Goal: Information Seeking & Learning: Compare options

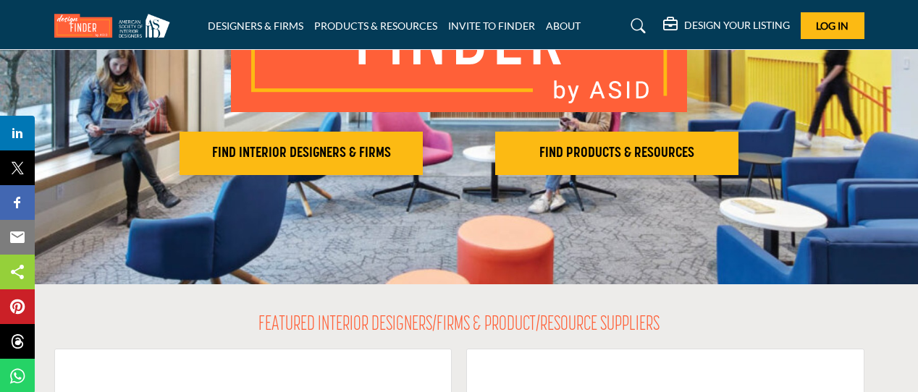
scroll to position [237, 0]
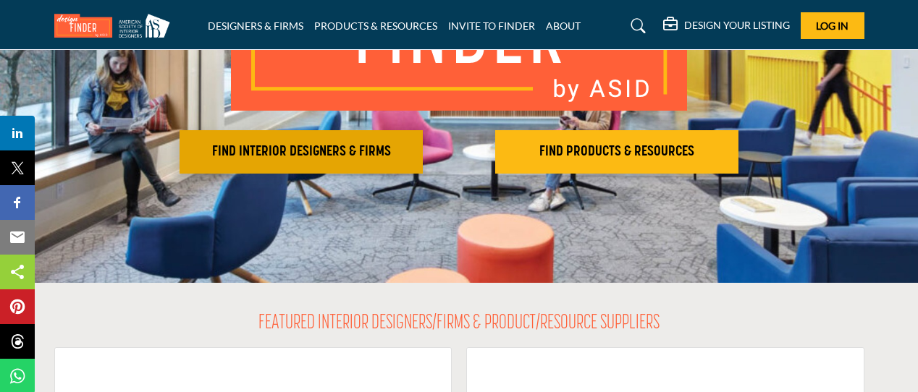
click at [317, 156] on h2 "FIND INTERIOR DESIGNERS & FIRMS" at bounding box center [301, 151] width 234 height 17
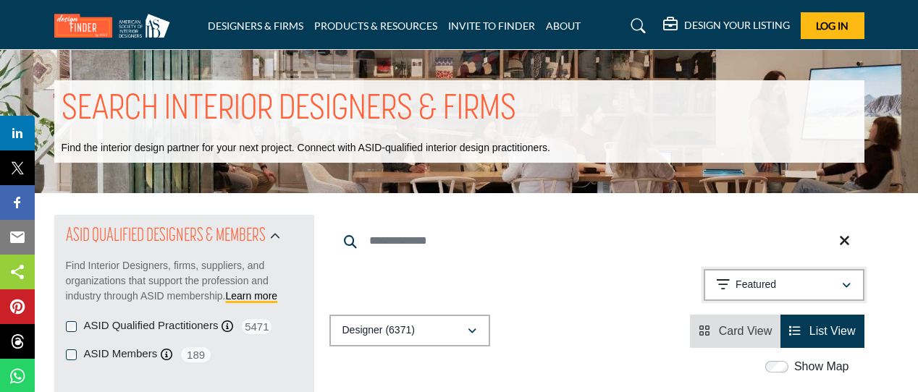
click at [801, 283] on div "Featured" at bounding box center [778, 284] width 124 height 17
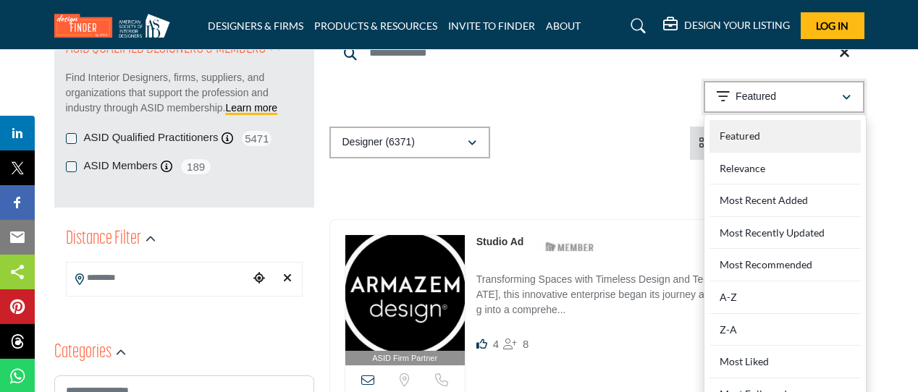
scroll to position [237, 0]
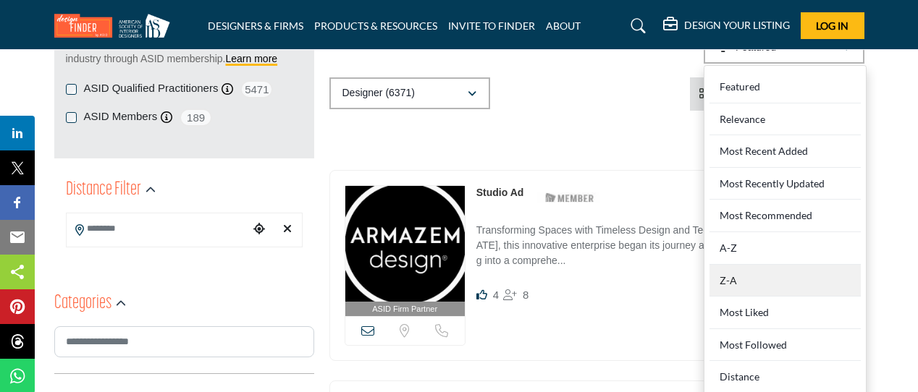
click at [761, 277] on div "Z-A" at bounding box center [784, 281] width 151 height 33
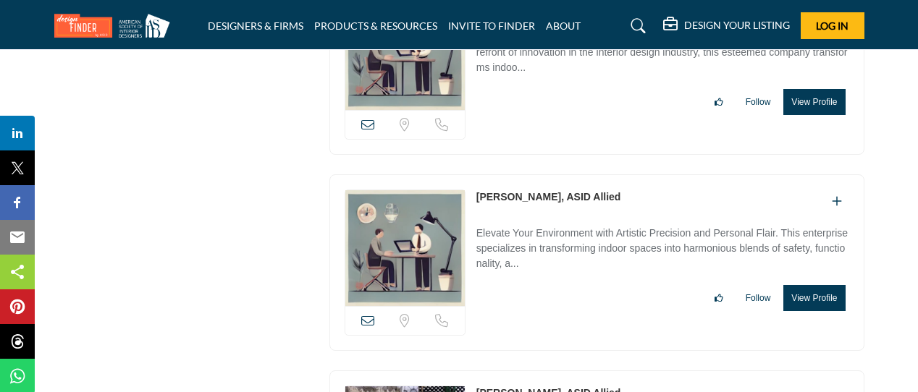
scroll to position [1892, 0]
click at [525, 190] on link "Zoe Costello, ASID Allied" at bounding box center [548, 196] width 145 height 12
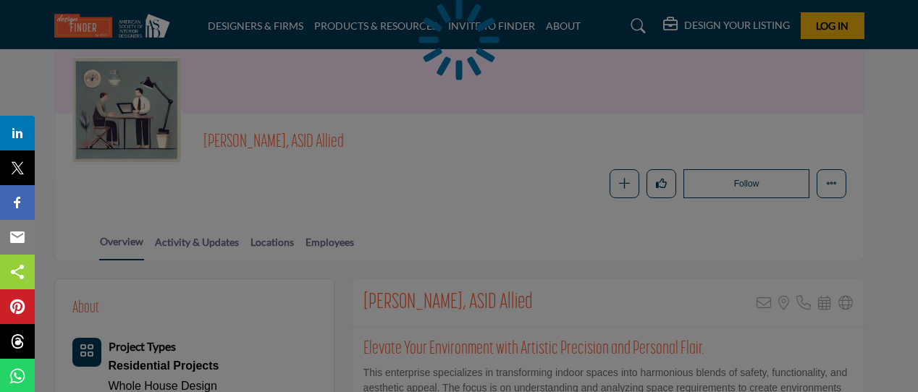
scroll to position [223, 0]
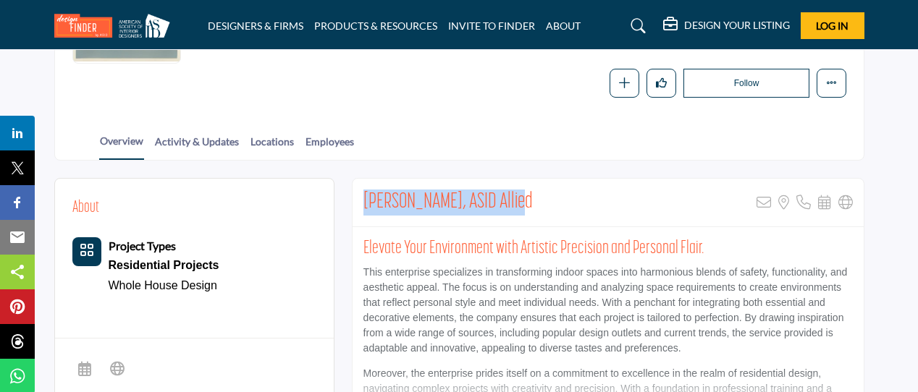
drag, startPoint x: 362, startPoint y: 198, endPoint x: 510, endPoint y: 199, distance: 148.4
click at [510, 199] on div "Zoe Costello, ASID Allied Sorry, but this listing is on a subscription plan whi…" at bounding box center [607, 203] width 511 height 48
copy h2 "Zoe Costello, ASID Allied"
click at [533, 200] on div "Zoe Costello, ASID Allied Sorry, but this listing is on a subscription plan whi…" at bounding box center [607, 203] width 511 height 48
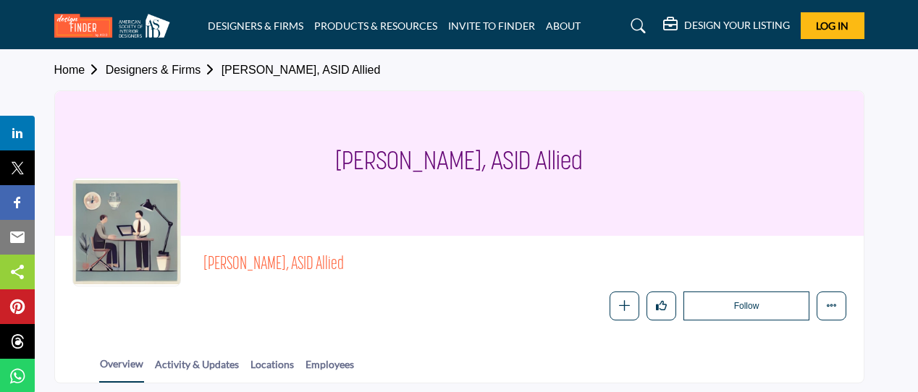
scroll to position [0, 0]
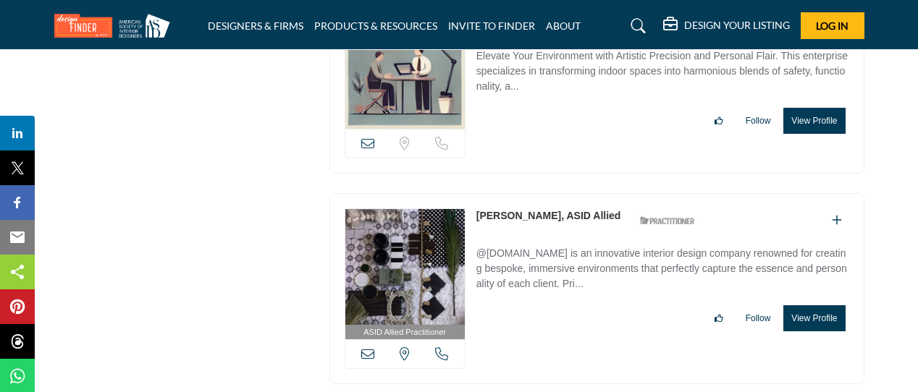
scroll to position [2018, 0]
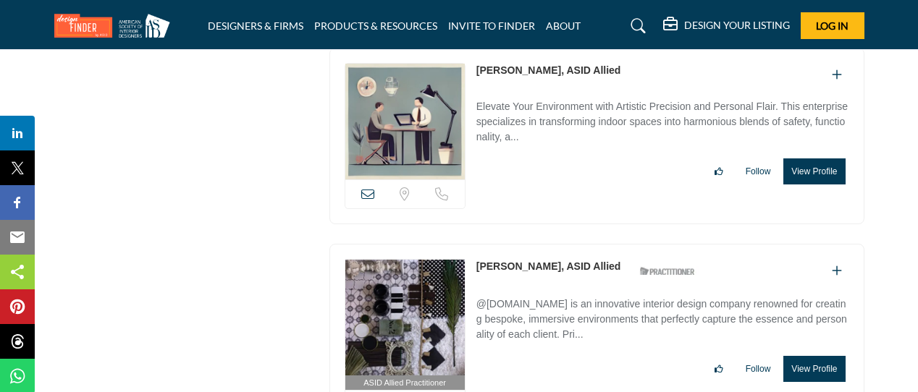
click at [522, 261] on link "[PERSON_NAME], ASID Allied" at bounding box center [548, 267] width 145 height 12
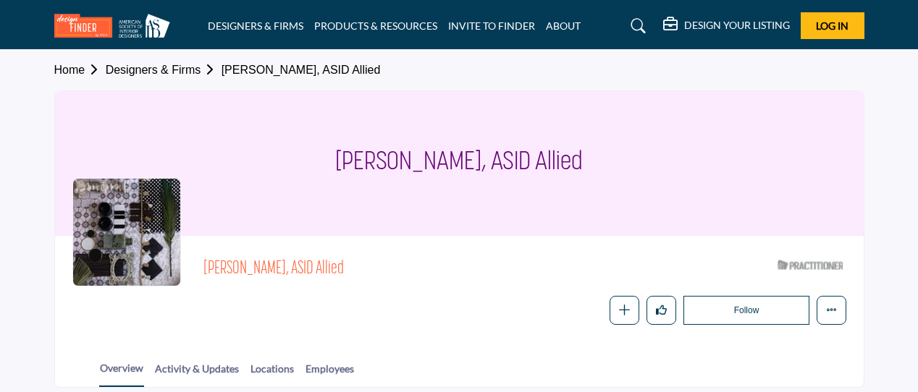
scroll to position [233, 0]
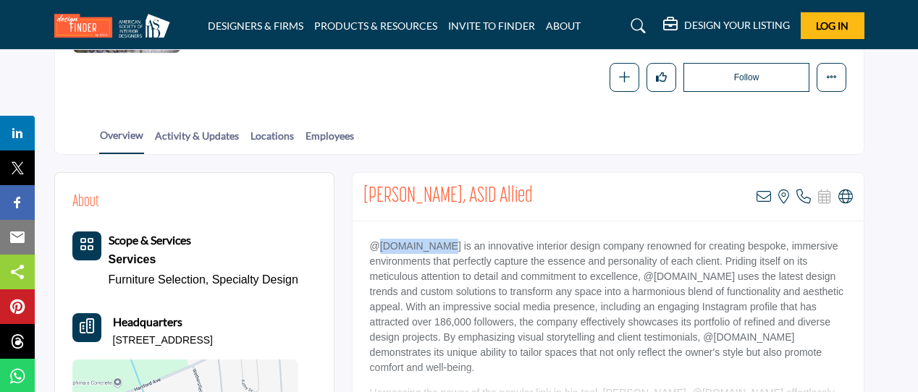
drag, startPoint x: 379, startPoint y: 245, endPoint x: 427, endPoint y: 247, distance: 47.8
click at [427, 247] on p "@zlily.design is an innovative interior design company renowned for creating be…" at bounding box center [608, 307] width 476 height 137
copy p "zlily.design"
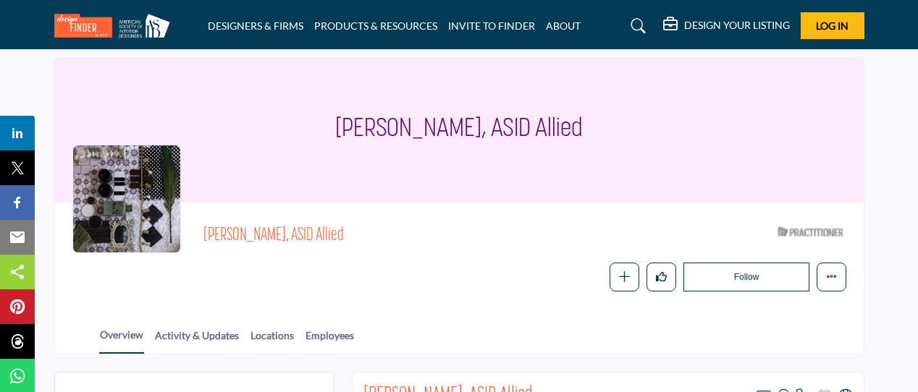
scroll to position [0, 0]
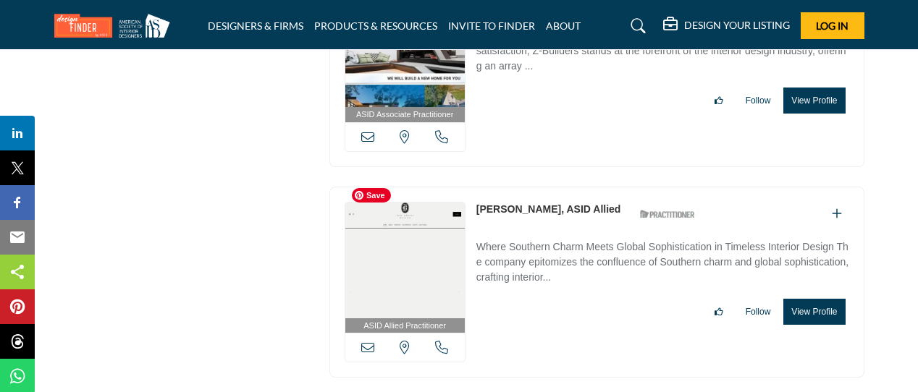
scroll to position [2498, 0]
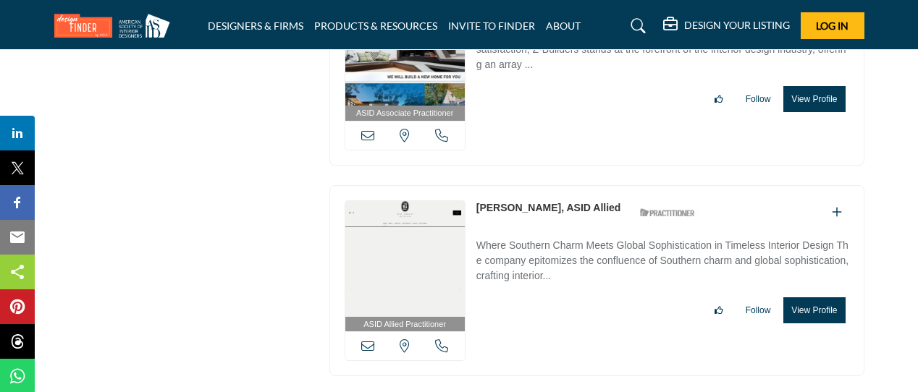
click at [502, 202] on link "[PERSON_NAME], ASID Allied" at bounding box center [548, 208] width 145 height 12
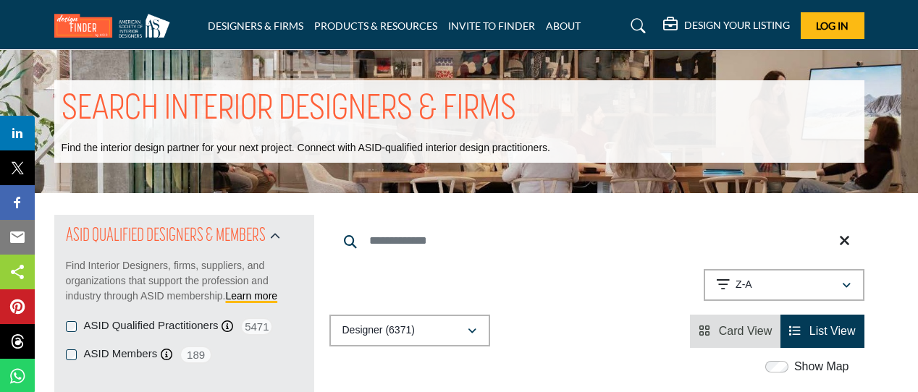
click at [393, 242] on input "Search Keyword" at bounding box center [596, 241] width 535 height 35
click at [460, 247] on input "*******" at bounding box center [596, 241] width 535 height 35
click at [608, 245] on input "*******" at bounding box center [596, 241] width 535 height 35
type input "**********"
click at [766, 295] on button "Relevance" at bounding box center [783, 285] width 161 height 32
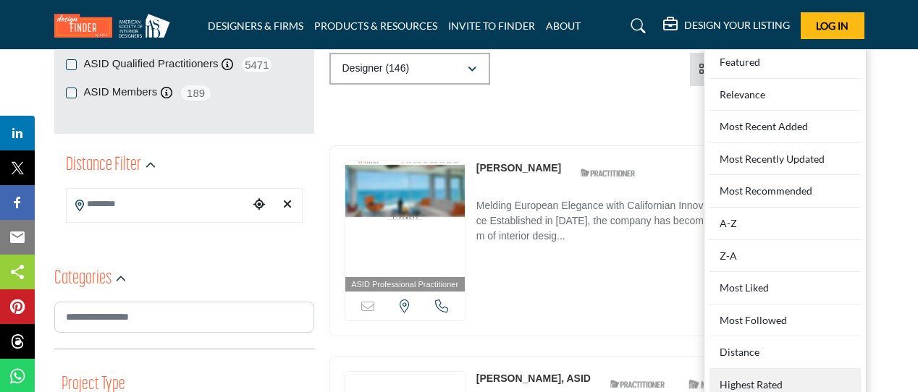
scroll to position [255, 0]
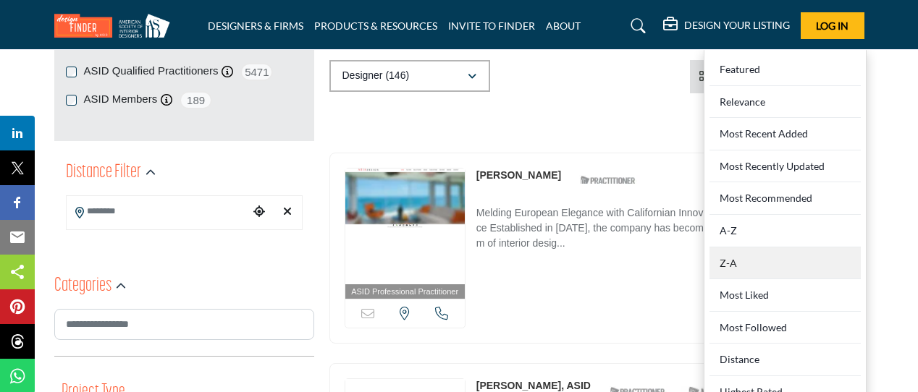
click at [767, 260] on div "Z-A" at bounding box center [784, 264] width 151 height 33
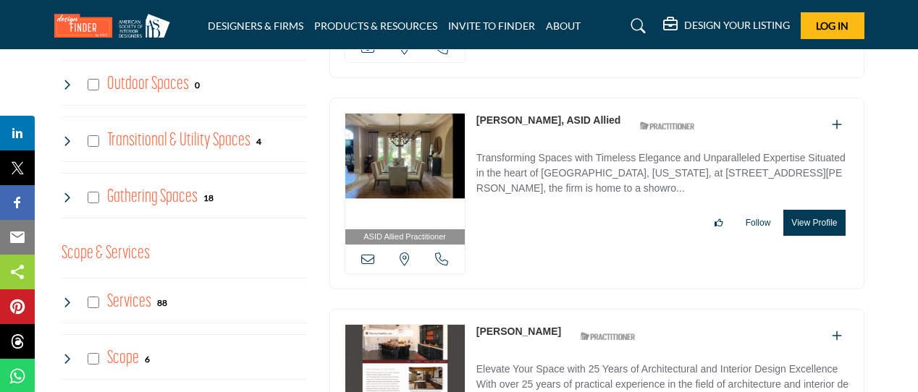
scroll to position [957, 0]
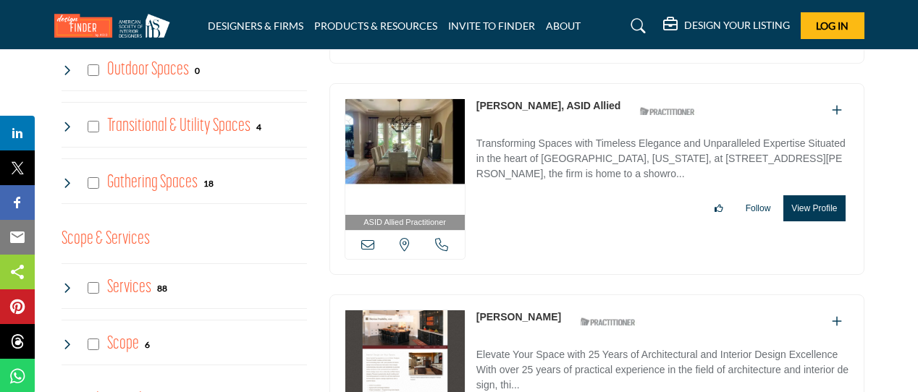
click at [523, 101] on link "Thomas Reimers, ASID Allied" at bounding box center [548, 106] width 145 height 12
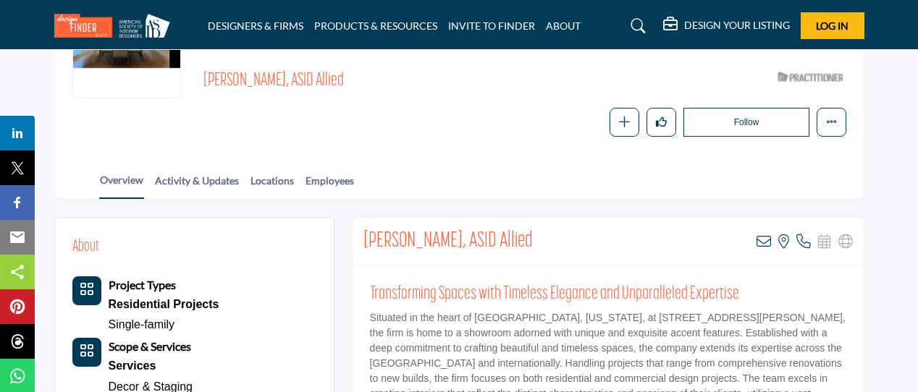
scroll to position [241, 0]
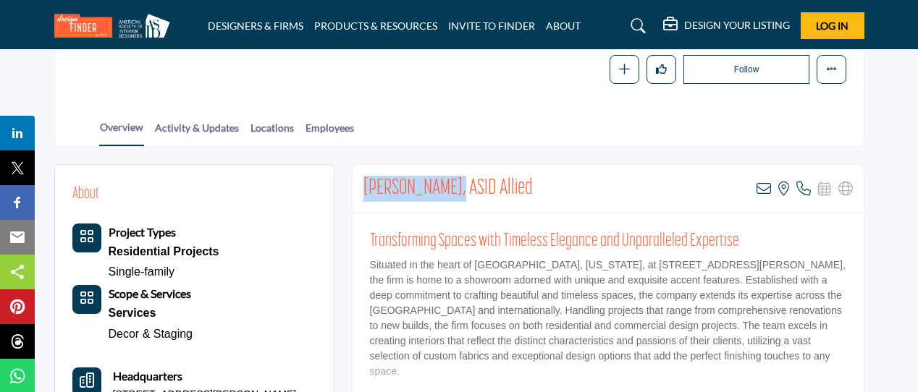
drag, startPoint x: 364, startPoint y: 183, endPoint x: 460, endPoint y: 183, distance: 95.5
click at [460, 183] on h2 "Thomas Reimers, ASID Allied" at bounding box center [447, 189] width 169 height 26
copy h2 "Thomas Reimers"
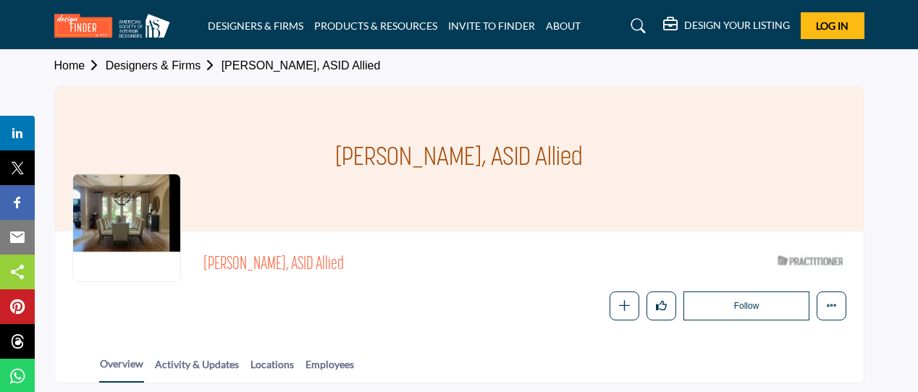
scroll to position [0, 0]
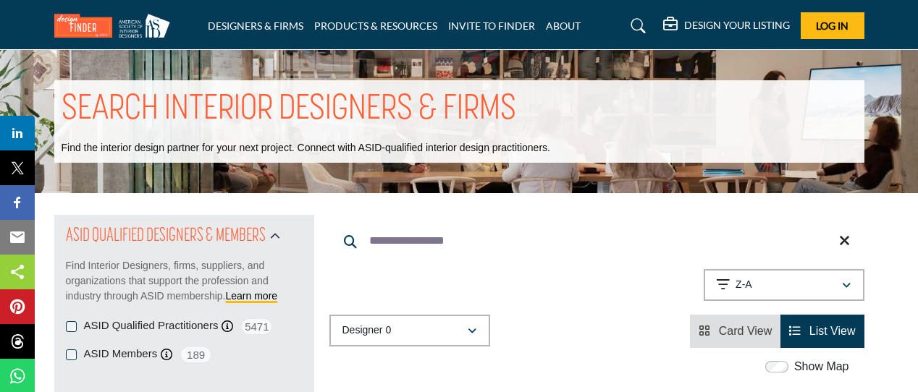
scroll to position [957, 0]
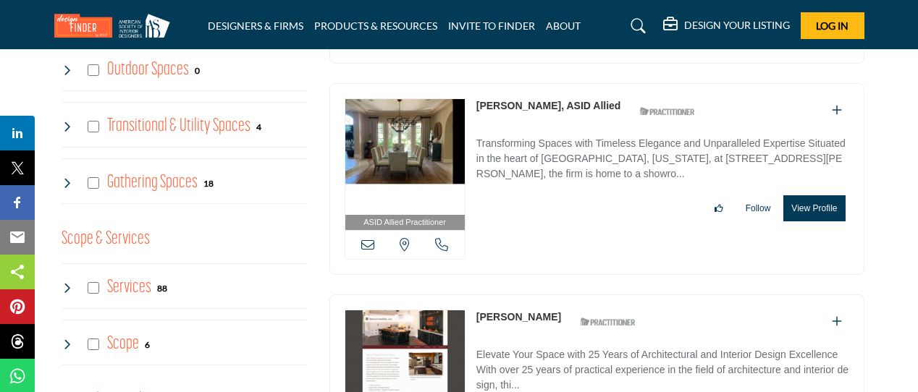
click at [523, 311] on link "Theresa Franklin" at bounding box center [518, 317] width 85 height 12
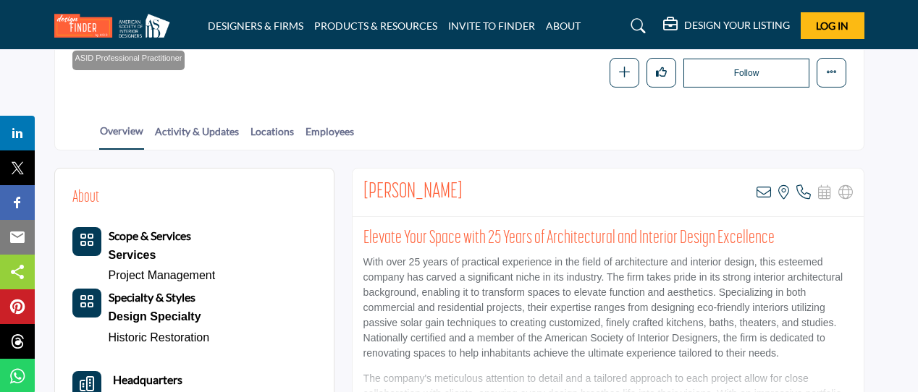
scroll to position [239, 0]
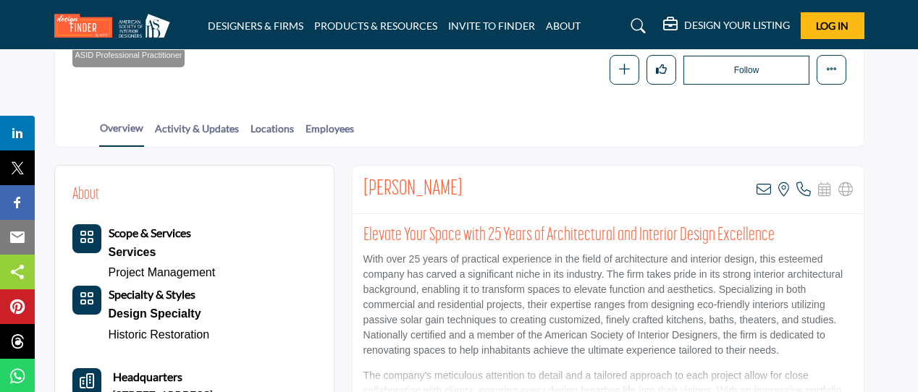
drag, startPoint x: 484, startPoint y: 179, endPoint x: 362, endPoint y: 174, distance: 122.4
click at [362, 174] on div "Theresa Franklin View email address of this listing View the location of this l…" at bounding box center [607, 190] width 511 height 48
copy h2 "Theresa Franklin"
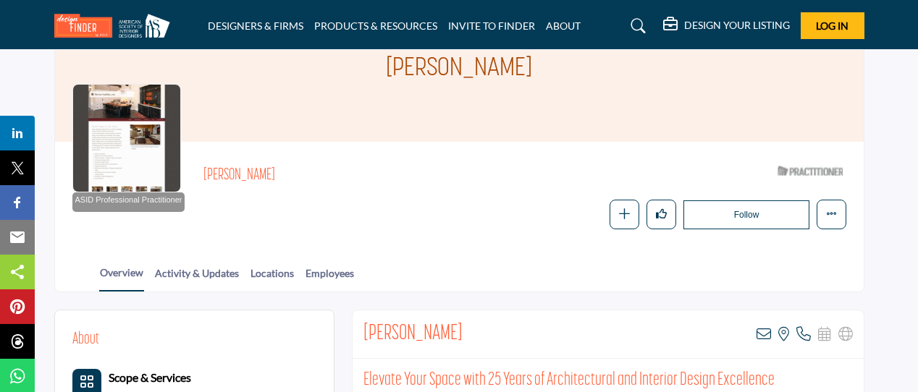
scroll to position [0, 0]
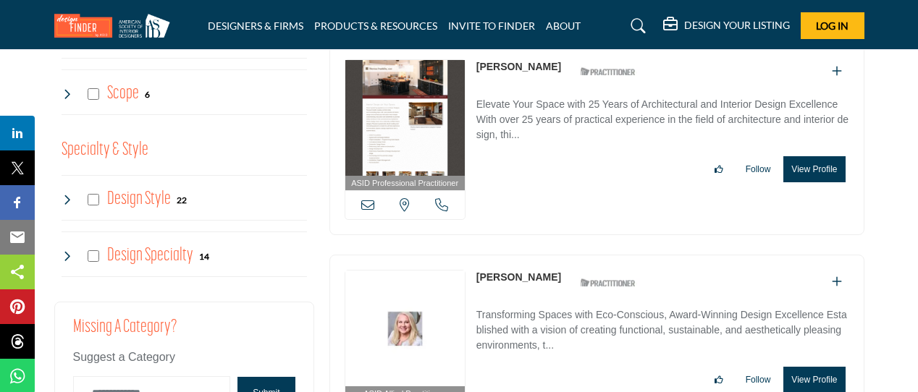
scroll to position [1198, 0]
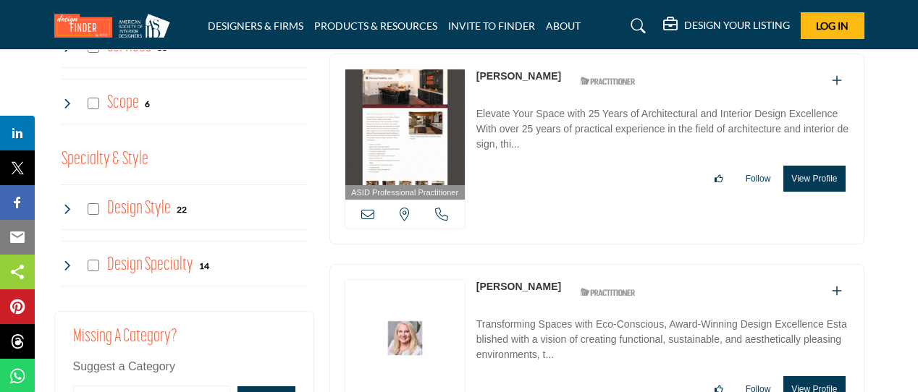
click at [509, 281] on link "[PERSON_NAME]" at bounding box center [518, 287] width 85 height 12
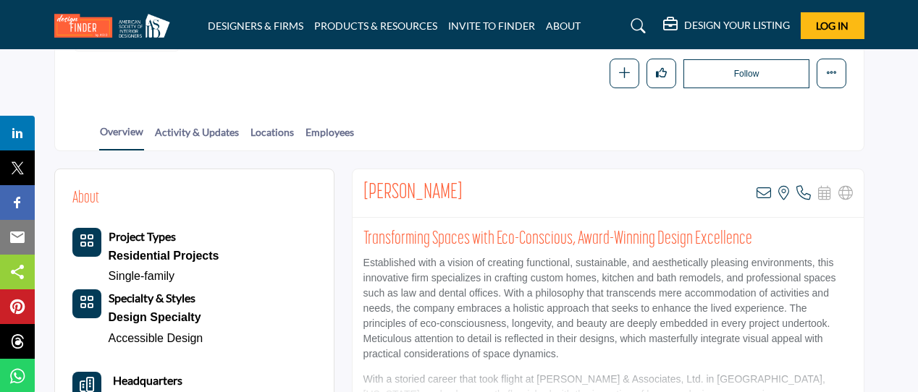
scroll to position [239, 0]
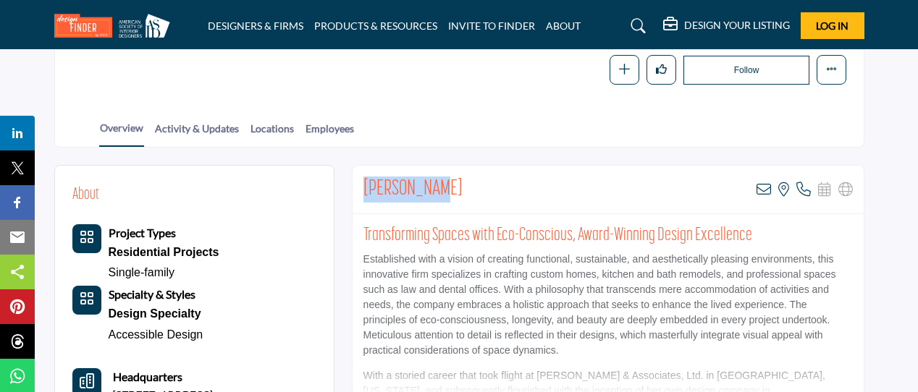
drag, startPoint x: 364, startPoint y: 186, endPoint x: 454, endPoint y: 185, distance: 89.7
click at [454, 185] on div "[PERSON_NAME] View email address of this listing View the location of this list…" at bounding box center [607, 190] width 511 height 48
copy h2 "[PERSON_NAME]"
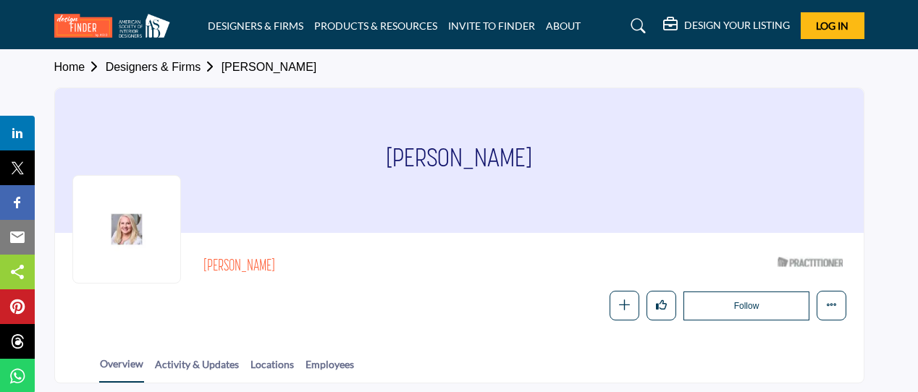
scroll to position [0, 0]
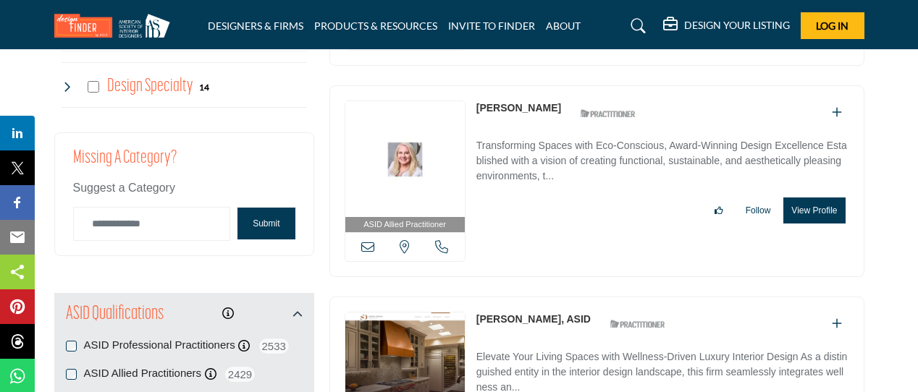
scroll to position [1436, 0]
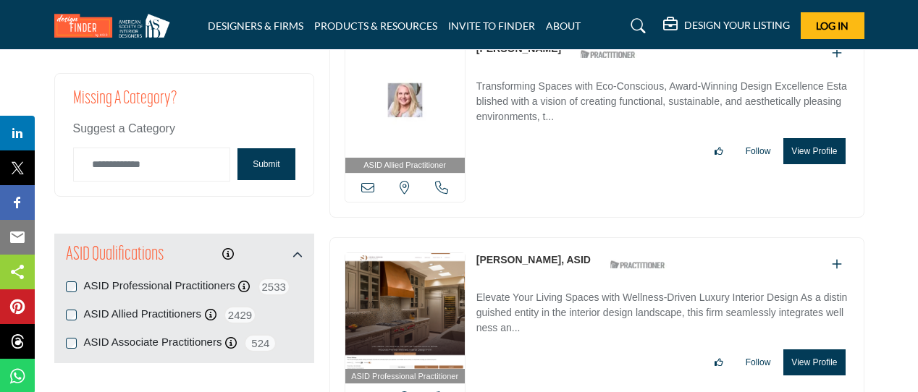
click at [518, 254] on link "[PERSON_NAME], ASID" at bounding box center [533, 260] width 114 height 12
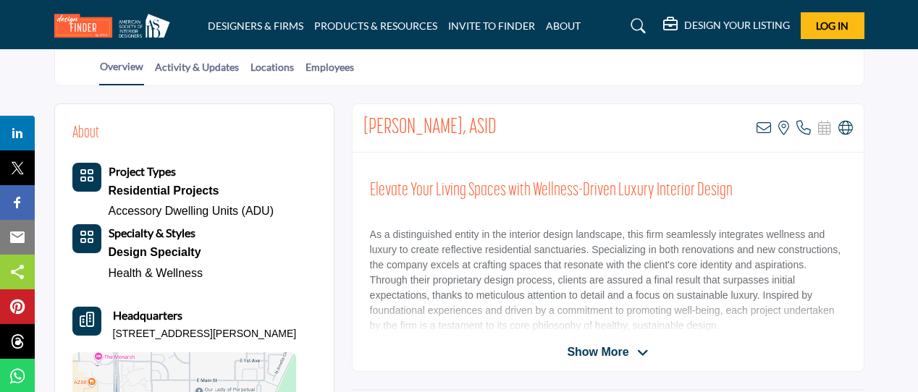
scroll to position [241, 0]
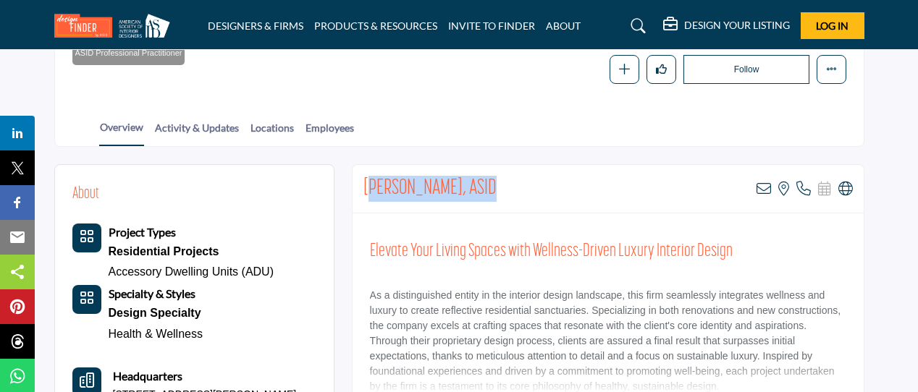
drag, startPoint x: 366, startPoint y: 183, endPoint x: 478, endPoint y: 182, distance: 111.5
click at [478, 182] on div "Tanya Shively, ASID View email address of this listing View the location of thi…" at bounding box center [607, 189] width 511 height 48
drag, startPoint x: 363, startPoint y: 179, endPoint x: 533, endPoint y: 181, distance: 170.1
click at [533, 181] on div "Tanya Shively, ASID View email address of this listing View the location of thi…" at bounding box center [607, 189] width 511 height 48
copy h2 "Tanya Shively, ASID"
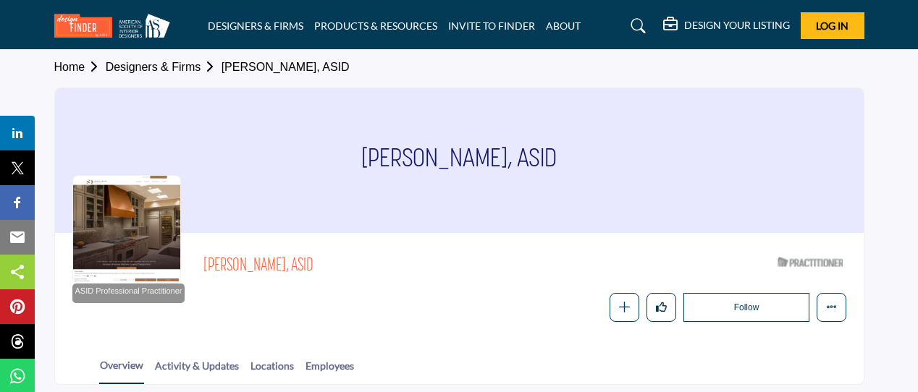
scroll to position [0, 0]
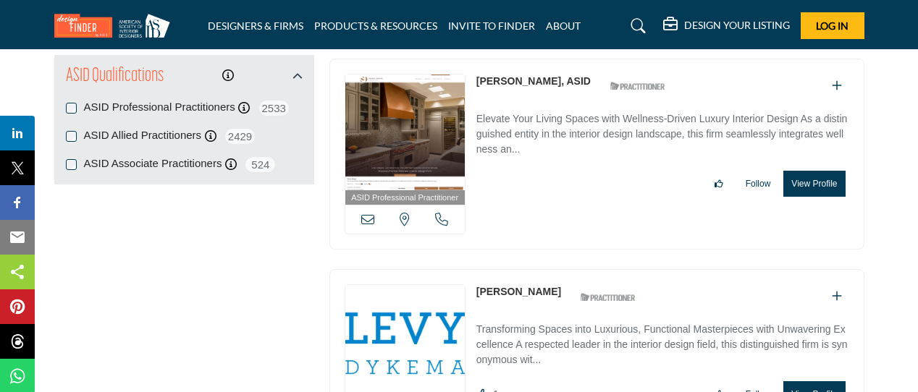
scroll to position [1673, 0]
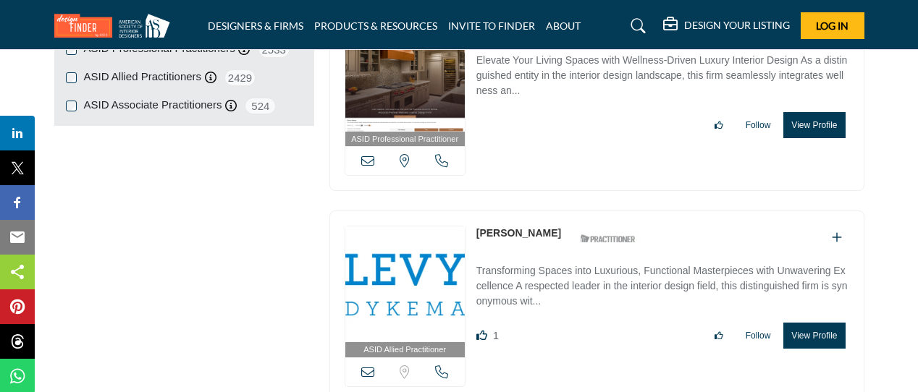
click at [515, 227] on link "[PERSON_NAME]" at bounding box center [518, 233] width 85 height 12
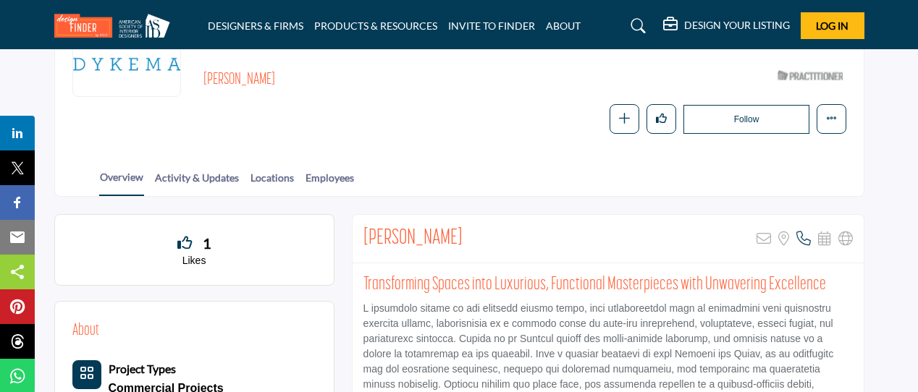
scroll to position [241, 0]
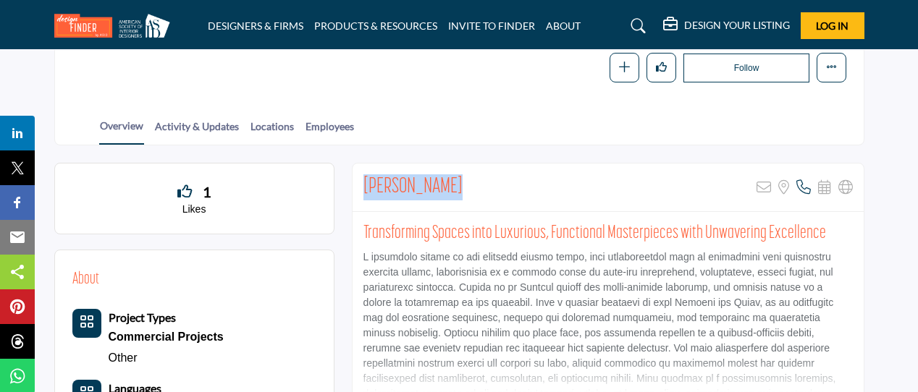
drag, startPoint x: 449, startPoint y: 182, endPoint x: 362, endPoint y: 186, distance: 86.9
click at [362, 186] on div "[PERSON_NAME] Sorry, but this listing is on a subscription plan which does not …" at bounding box center [607, 188] width 511 height 48
copy h2 "[PERSON_NAME]"
